Goal: Information Seeking & Learning: Learn about a topic

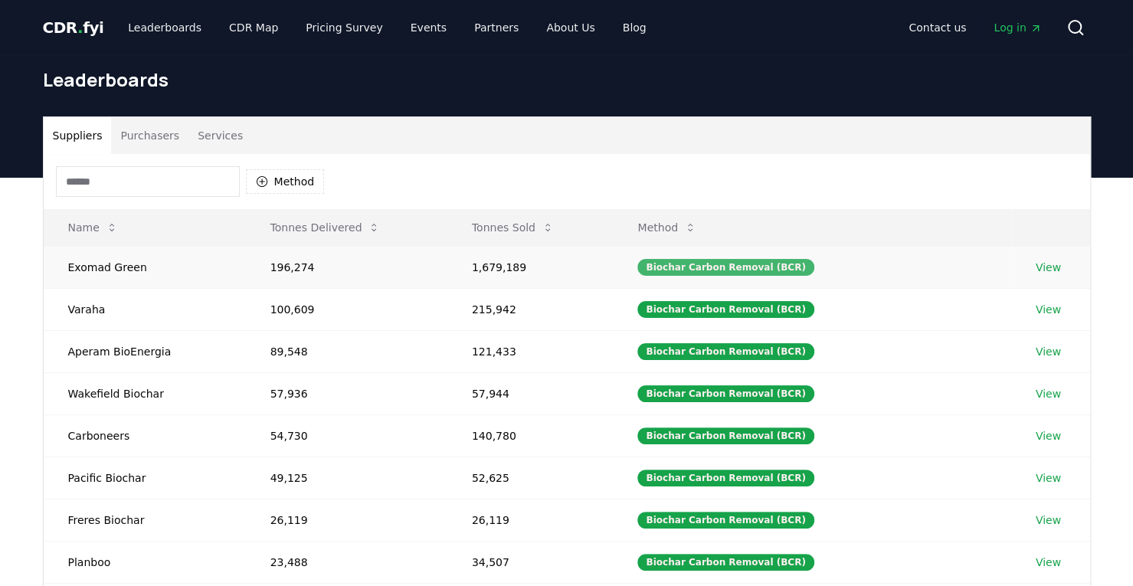
click at [706, 267] on div "Biochar Carbon Removal (BCR)" at bounding box center [725, 267] width 176 height 17
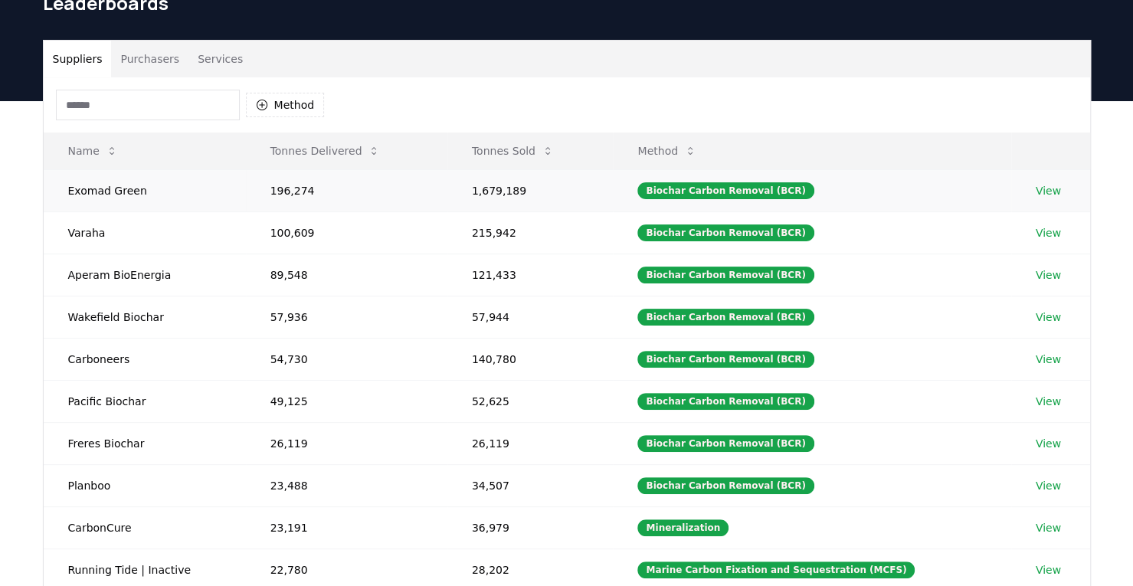
scroll to position [153, 0]
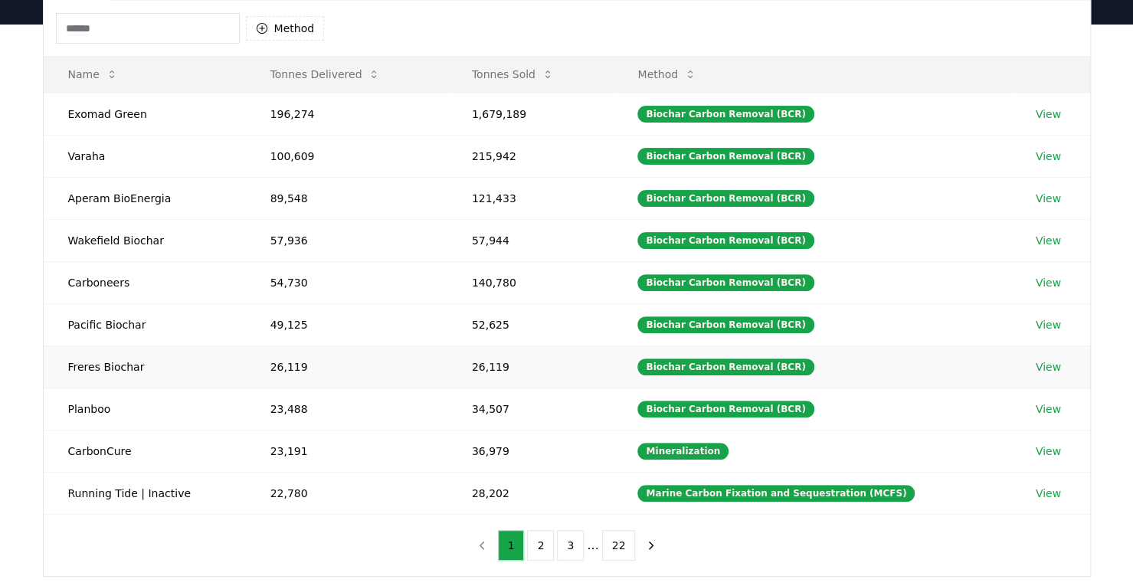
click at [1038, 359] on link "View" at bounding box center [1047, 366] width 25 height 15
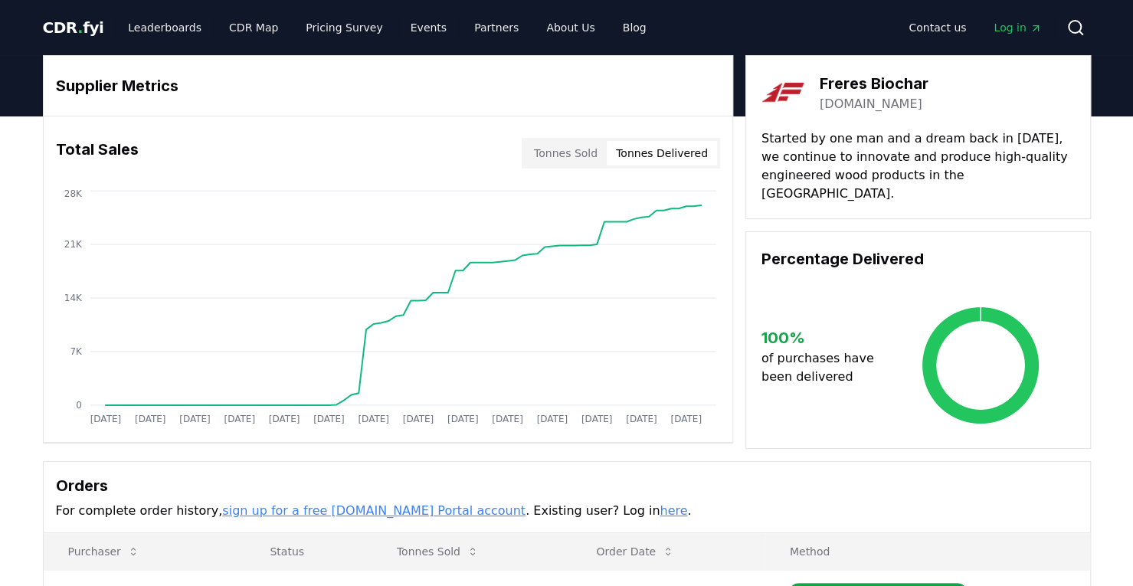
click at [687, 160] on button "Tonnes Delivered" at bounding box center [662, 153] width 110 height 25
click at [590, 154] on button "Tonnes Sold" at bounding box center [566, 153] width 82 height 25
click at [667, 154] on button "Tonnes Delivered" at bounding box center [662, 153] width 110 height 25
click at [740, 166] on div "Supplier Metrics Total Sales Tonnes Sold Tonnes Delivered [DATE] [DATE] [DATE] …" at bounding box center [567, 252] width 1048 height 394
drag, startPoint x: 329, startPoint y: 25, endPoint x: 345, endPoint y: 28, distance: 15.6
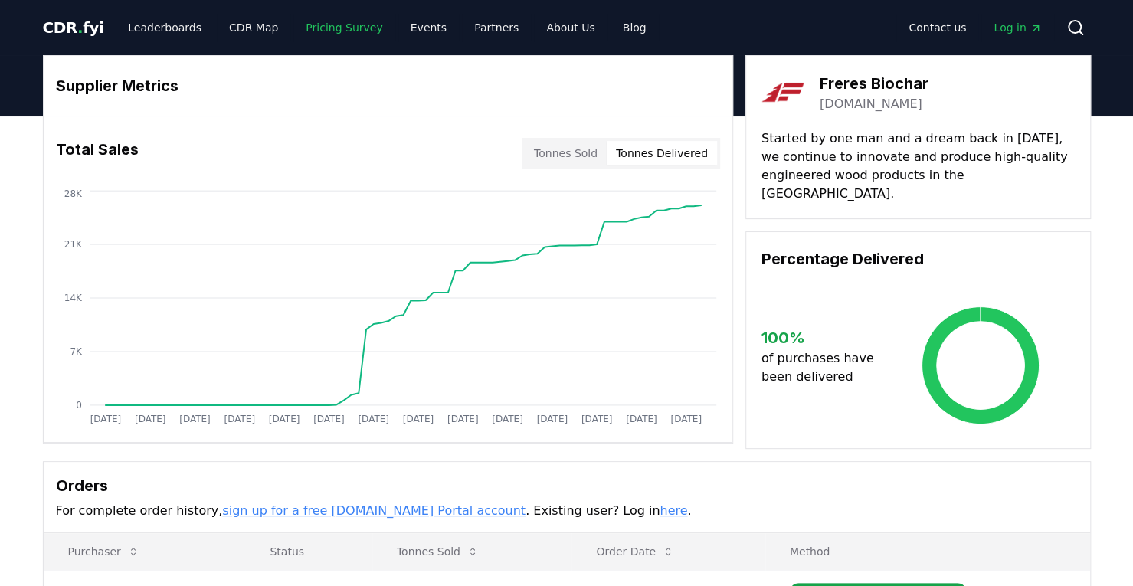
click at [329, 25] on link "Pricing Survey" at bounding box center [343, 28] width 101 height 28
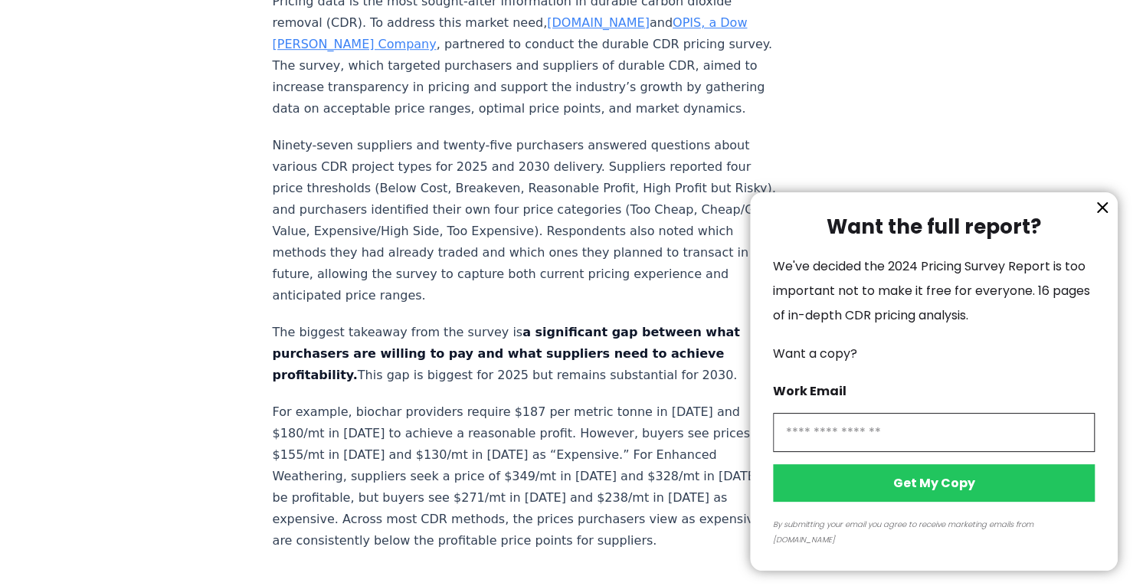
scroll to position [383, 0]
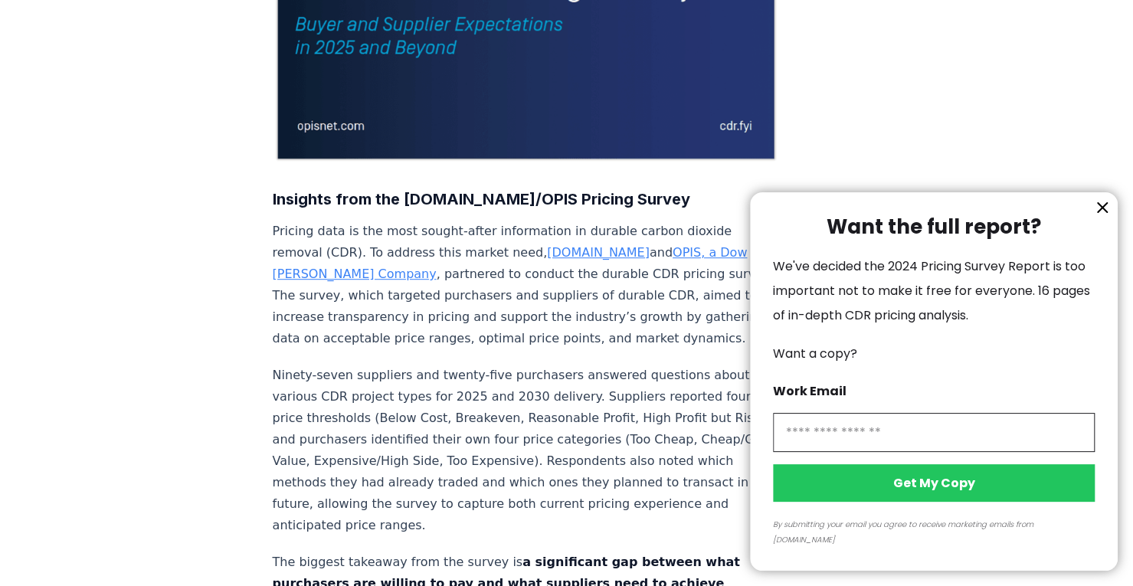
click at [1101, 217] on icon "information" at bounding box center [1102, 207] width 18 height 18
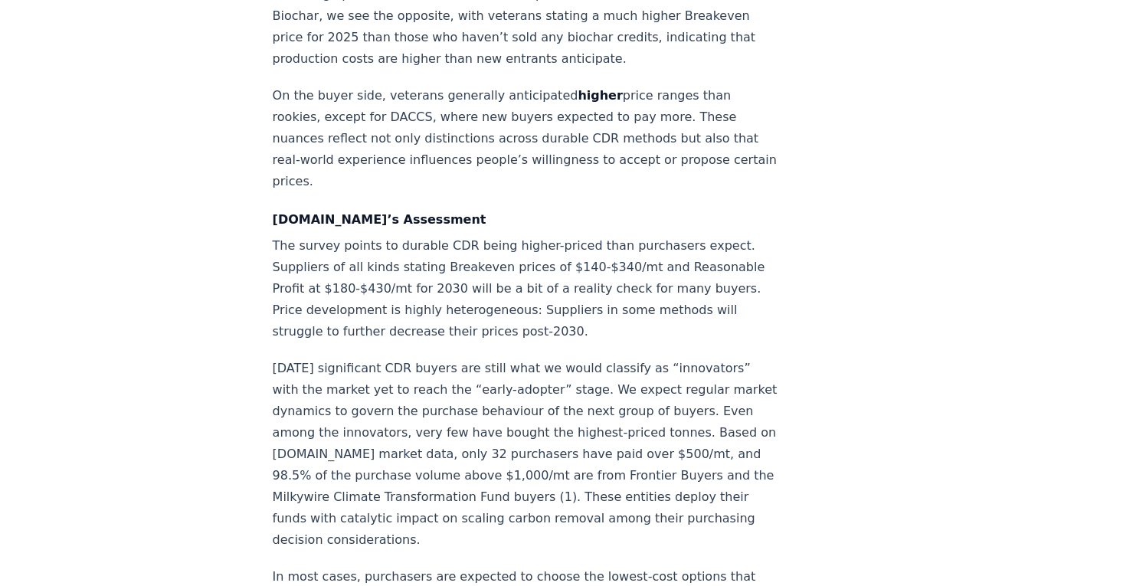
scroll to position [2221, 0]
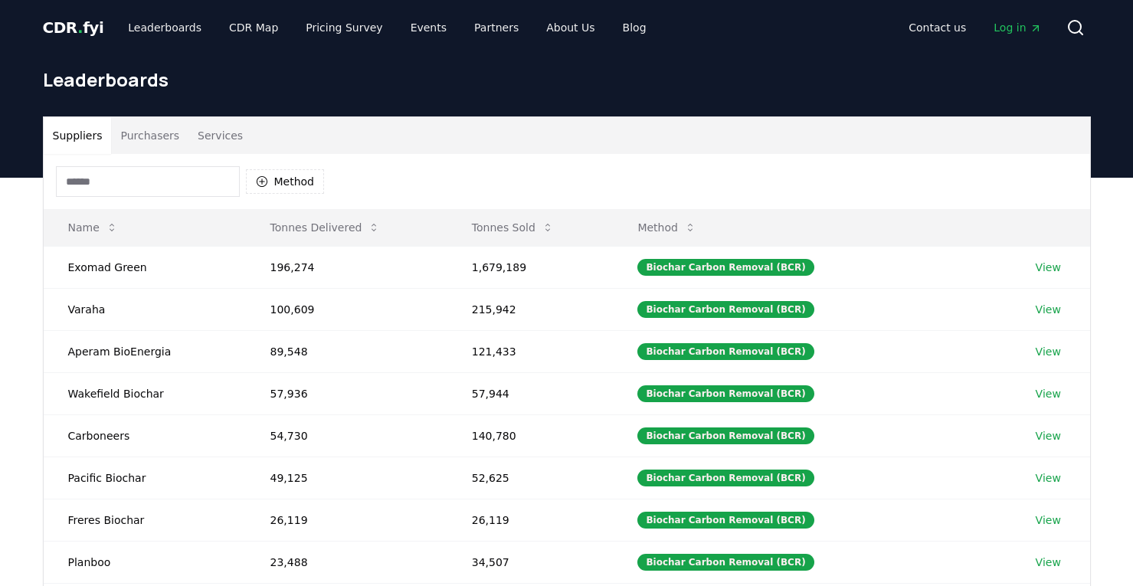
scroll to position [153, 0]
